Goal: Find specific page/section: Find specific page/section

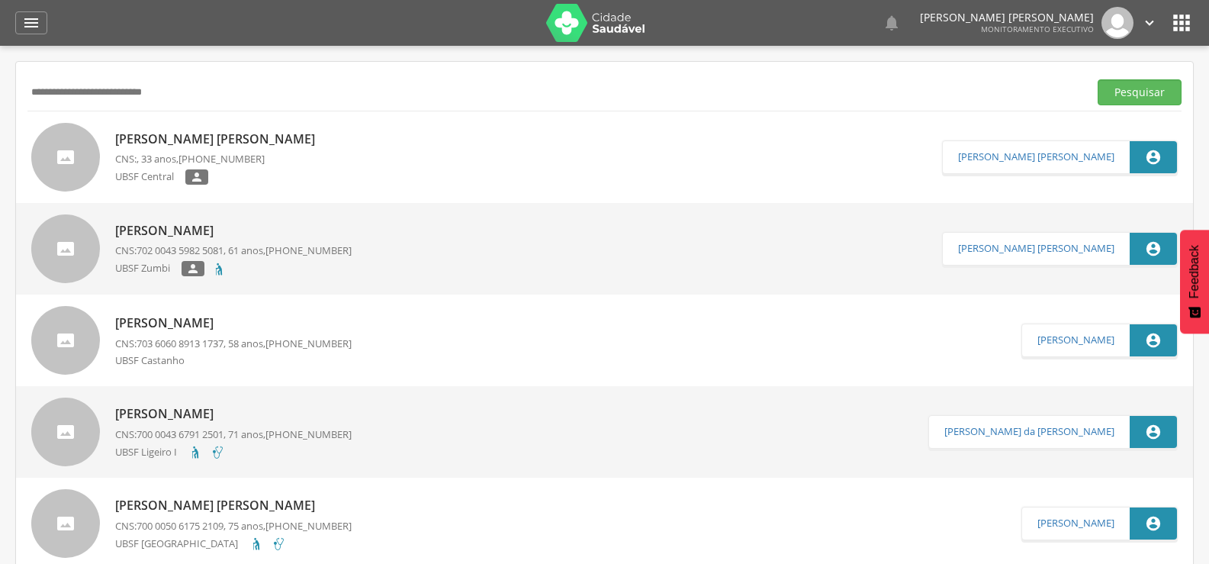
type input "**********"
click at [1098, 79] on button "Pesquisar" at bounding box center [1140, 92] width 84 height 26
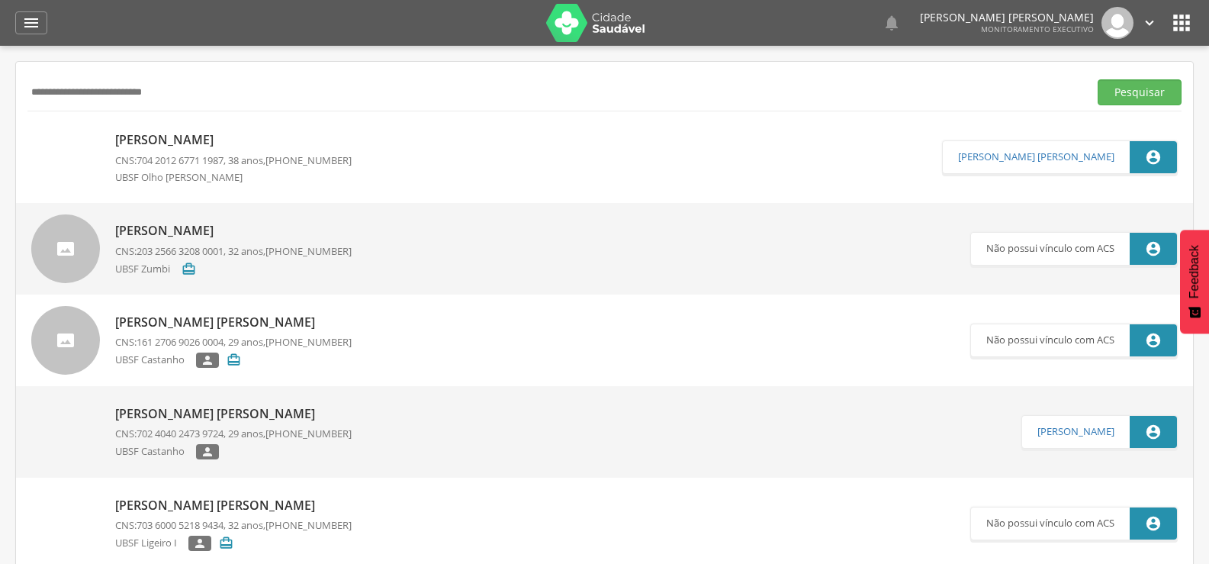
click at [225, 132] on p "[PERSON_NAME]" at bounding box center [233, 140] width 236 height 18
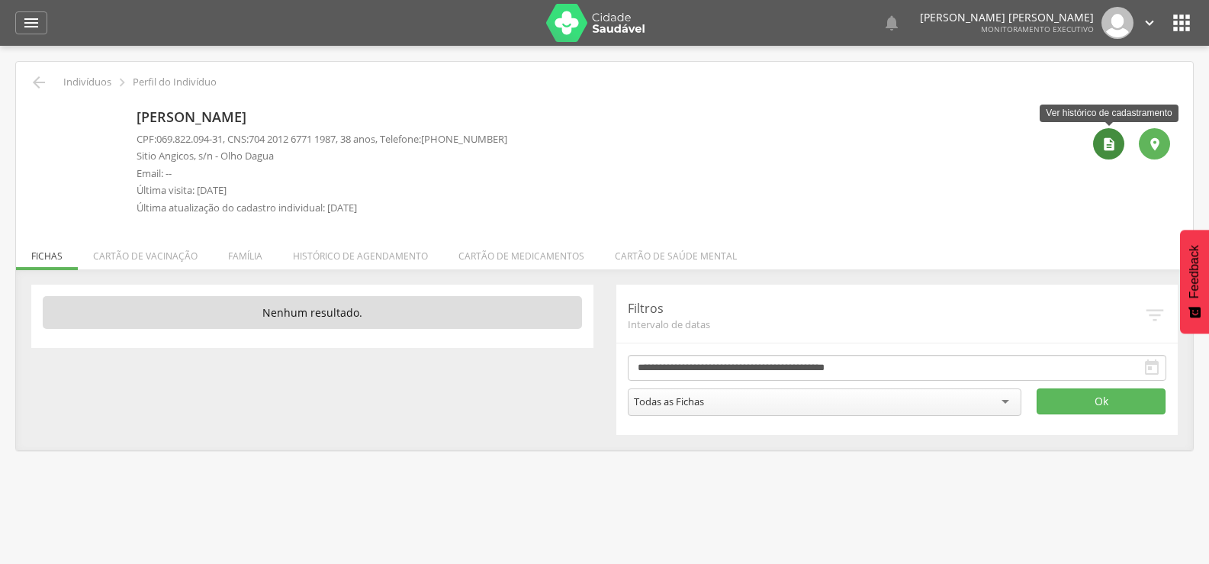
click at [1115, 139] on icon "" at bounding box center [1108, 144] width 15 height 15
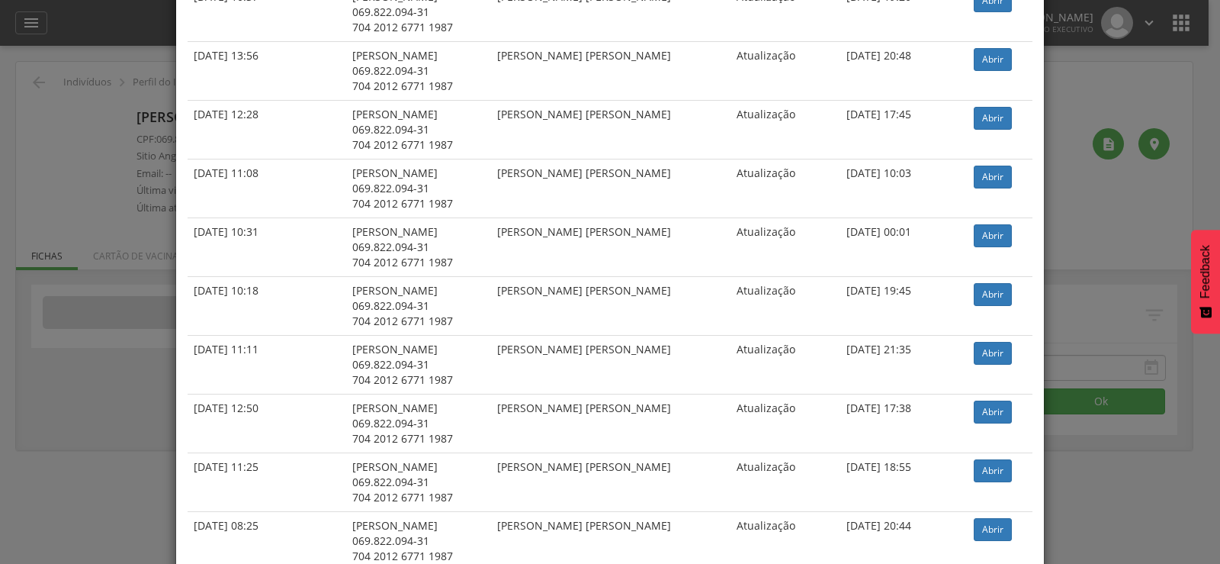
scroll to position [305, 0]
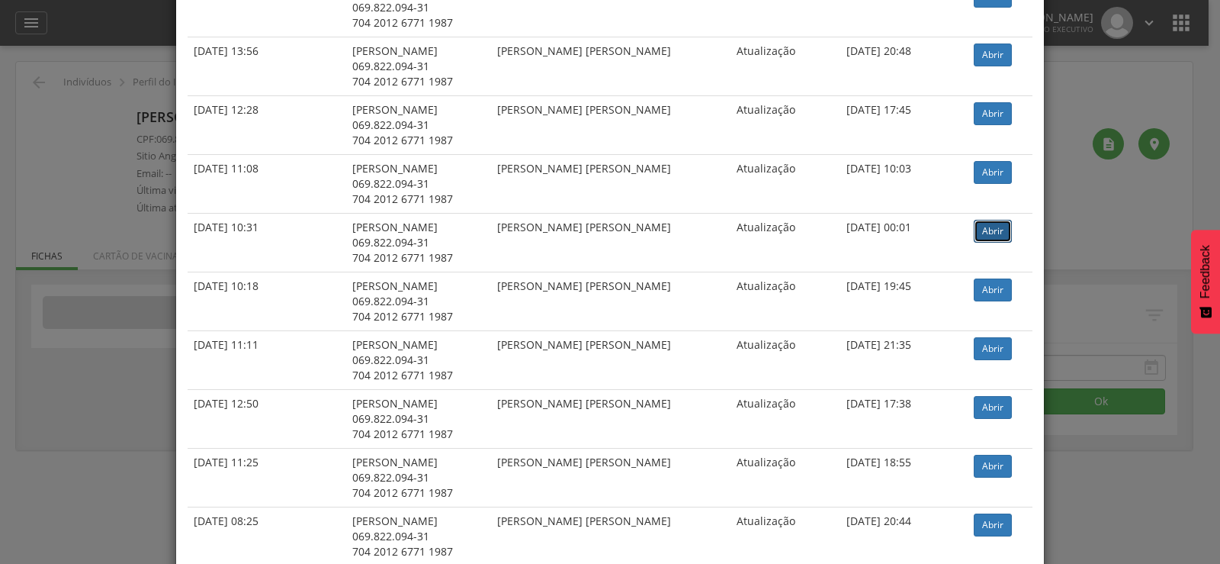
click at [980, 227] on link "Abrir" at bounding box center [993, 231] width 38 height 23
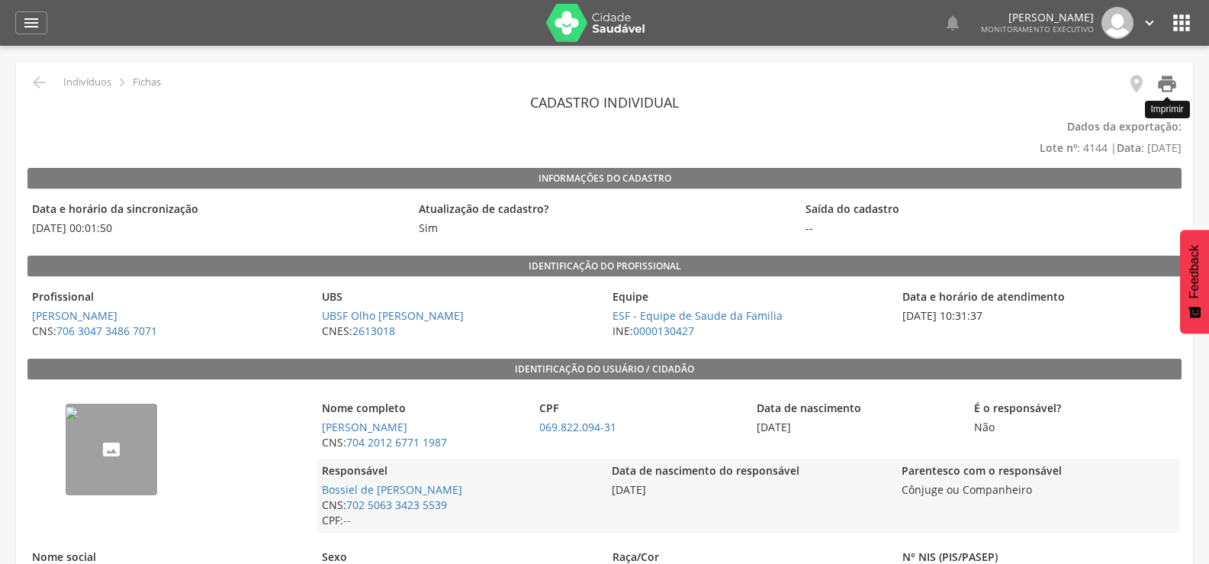
click at [1162, 84] on icon "" at bounding box center [1166, 83] width 21 height 21
